Goal: Find specific page/section: Find specific page/section

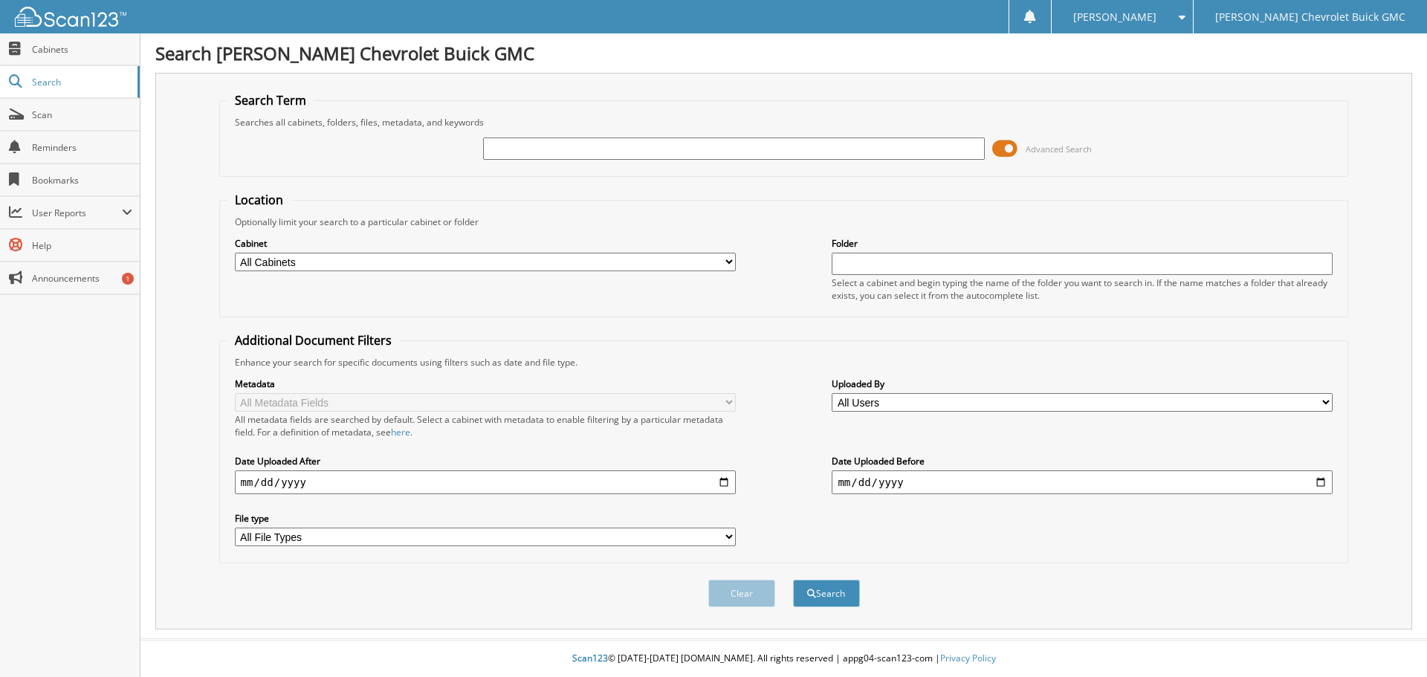
click at [514, 149] on input "text" at bounding box center [733, 148] width 501 height 22
type input "58345"
click at [793, 580] on button "Search" at bounding box center [826, 593] width 67 height 27
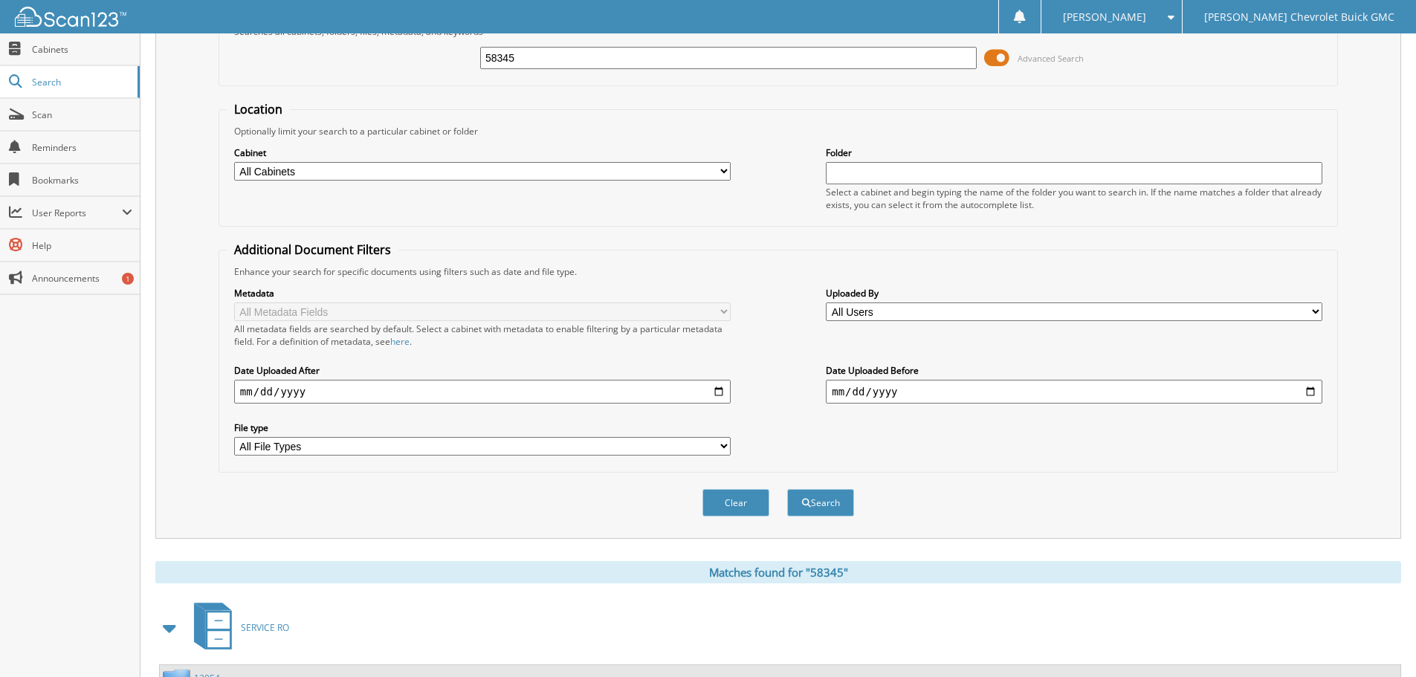
scroll to position [223, 0]
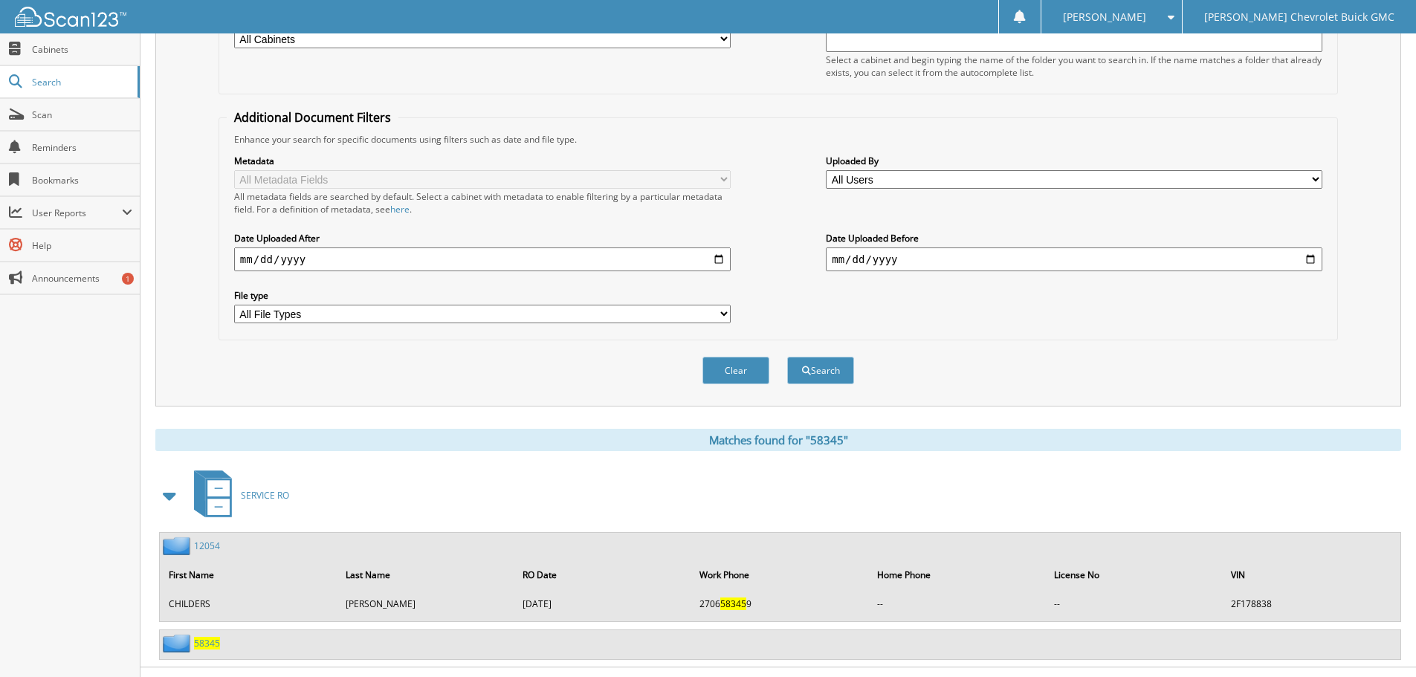
click at [193, 643] on img at bounding box center [178, 643] width 31 height 19
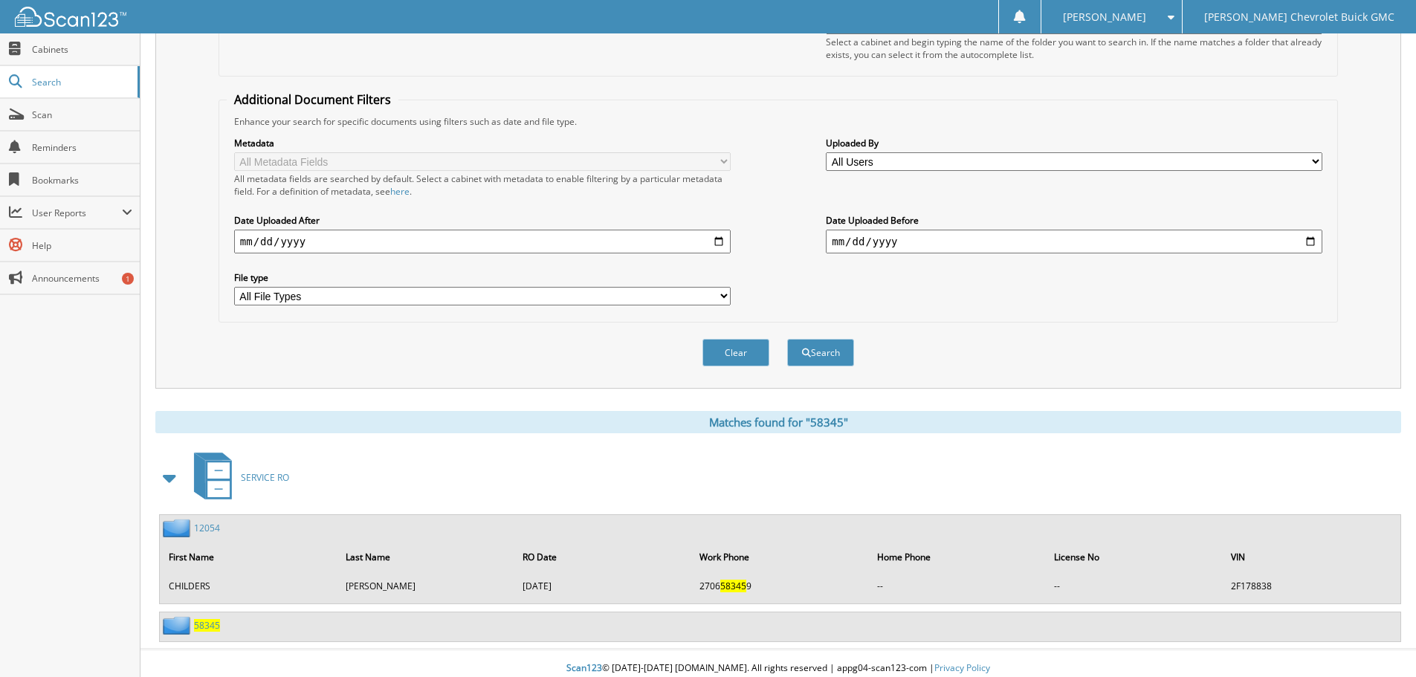
scroll to position [251, 0]
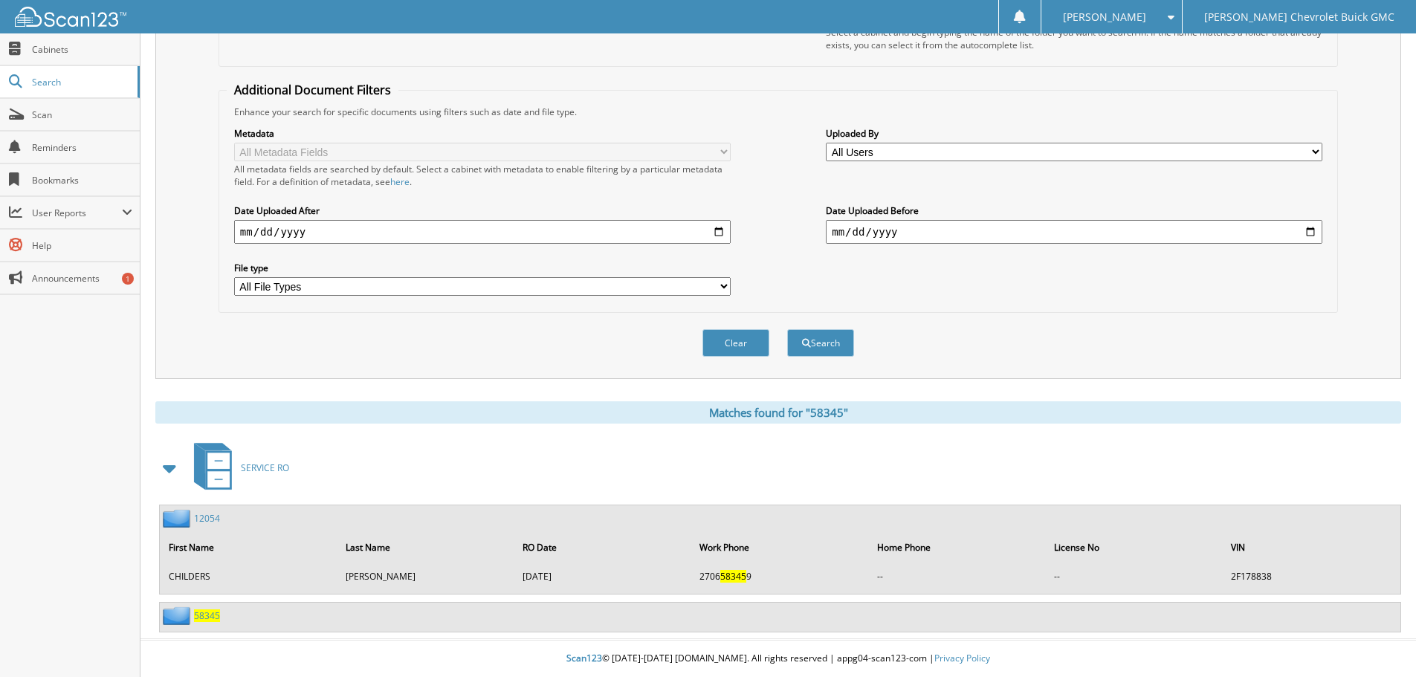
click at [207, 618] on span "58345" at bounding box center [207, 615] width 26 height 13
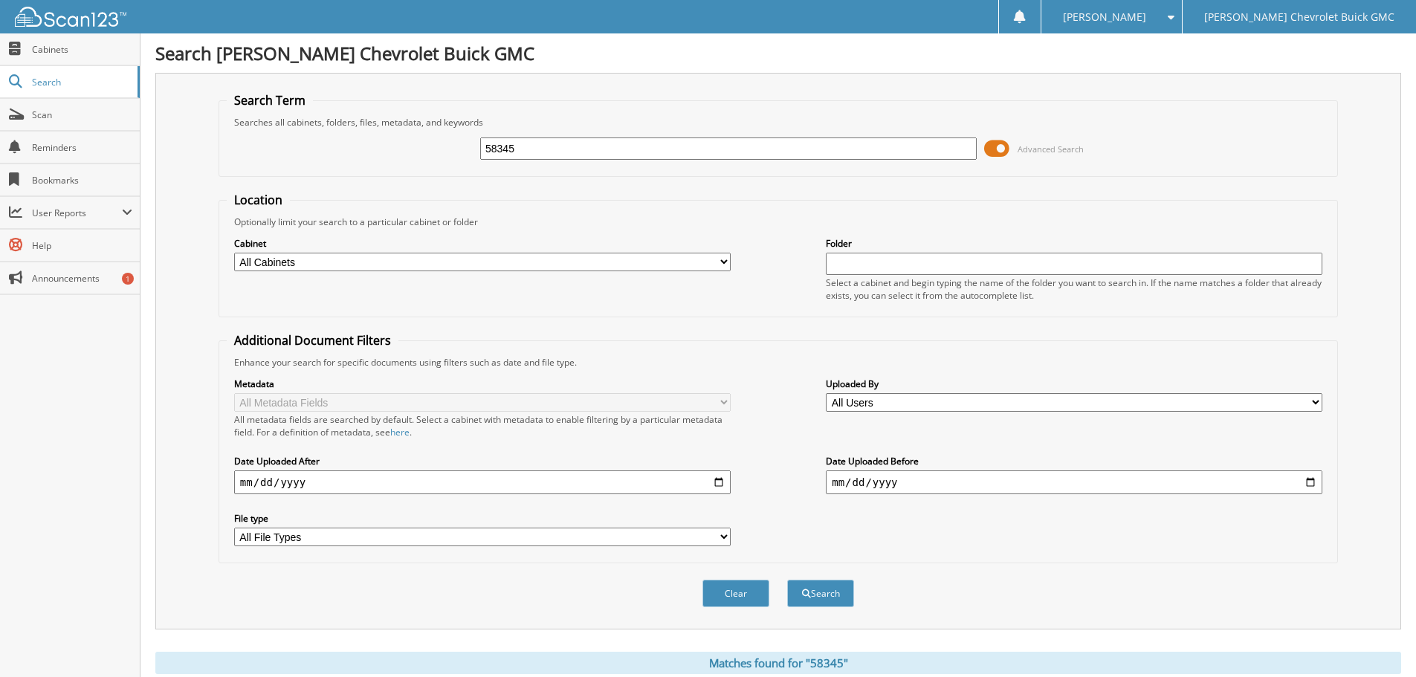
drag, startPoint x: 537, startPoint y: 152, endPoint x: 455, endPoint y: 161, distance: 83.0
click at [455, 161] on div "58345 Advanced Search" at bounding box center [778, 149] width 1103 height 40
type input "58391"
click at [787, 580] on button "Search" at bounding box center [820, 593] width 67 height 27
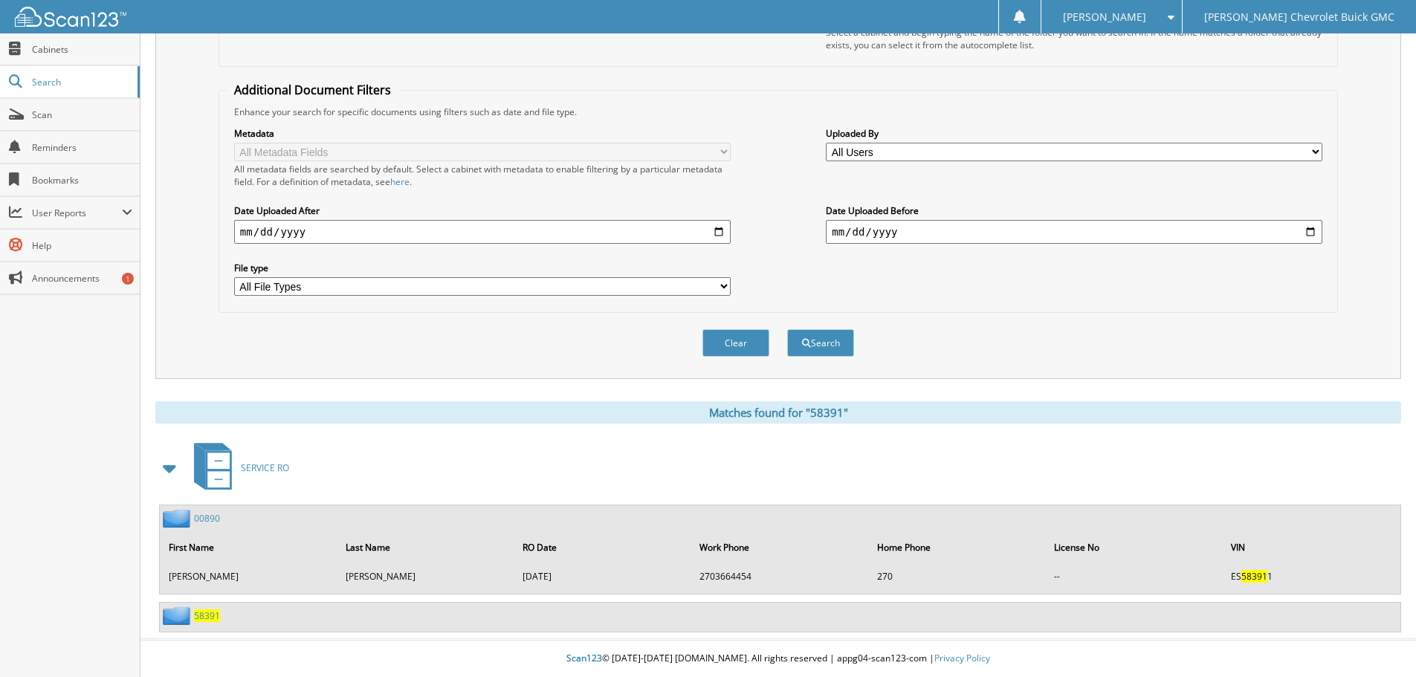
click at [211, 619] on span "58391" at bounding box center [207, 615] width 26 height 13
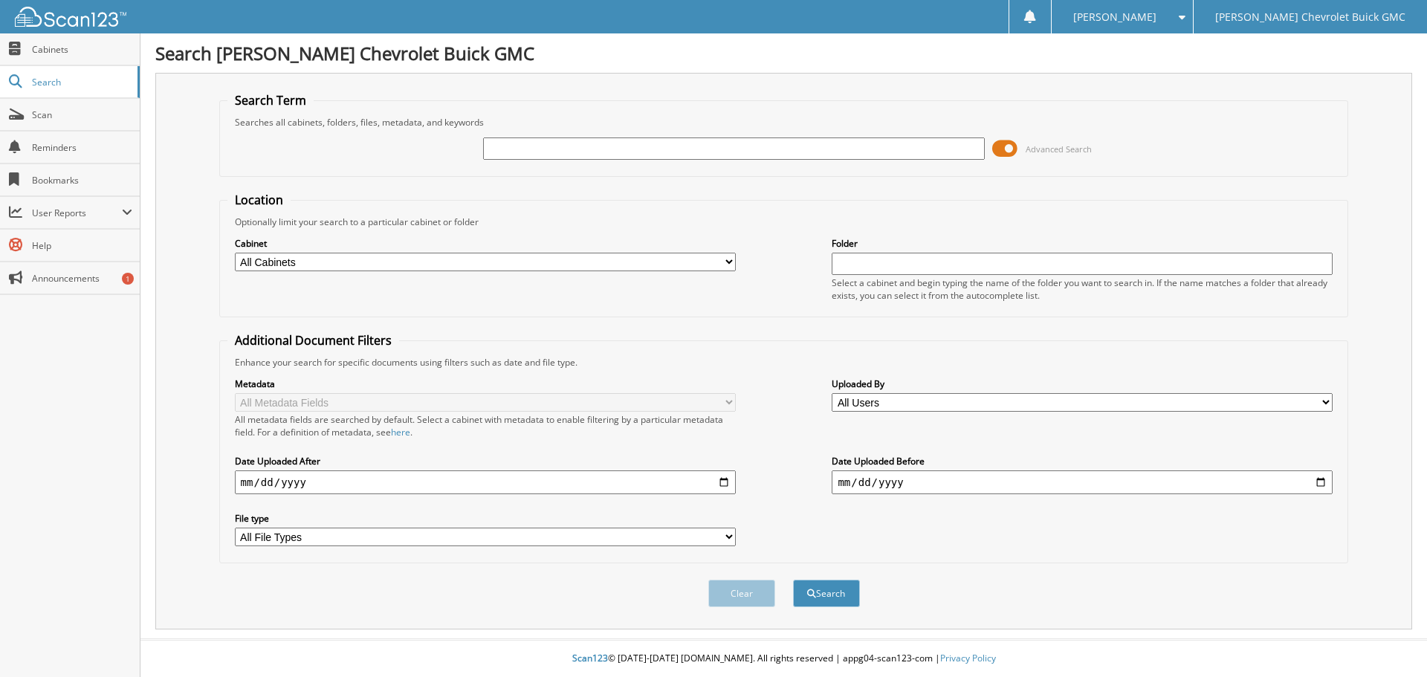
click at [526, 149] on input "text" at bounding box center [733, 148] width 501 height 22
type input "58858"
click at [793, 580] on button "Search" at bounding box center [826, 593] width 67 height 27
